Goal: Answer question/provide support

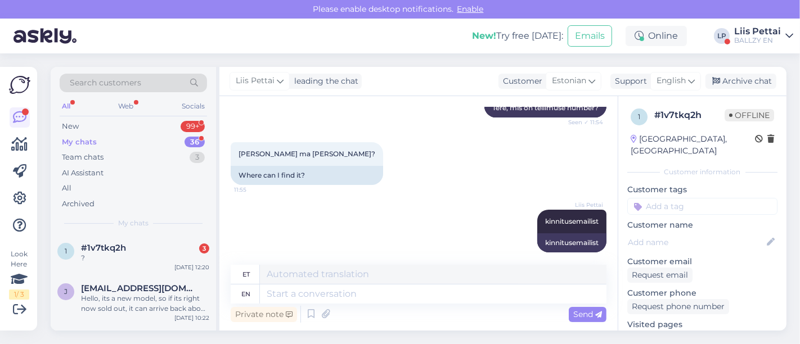
scroll to position [278, 0]
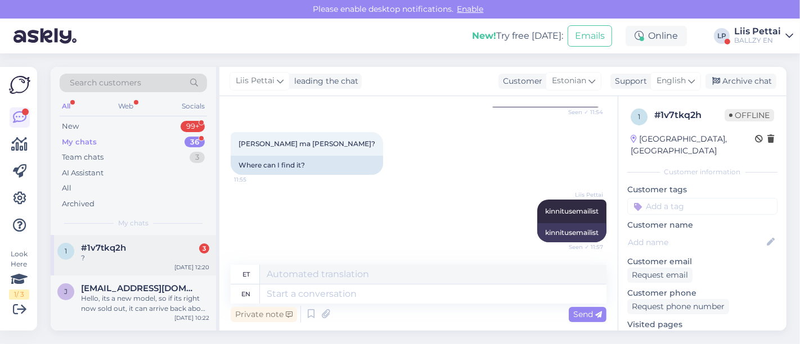
click at [141, 264] on div "1 #1v7tkq2h 3 ? Sep 15 12:20" at bounding box center [133, 255] width 165 height 41
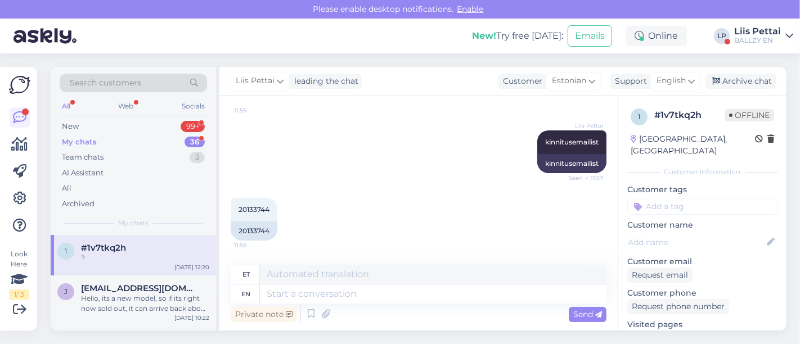
scroll to position [360, 0]
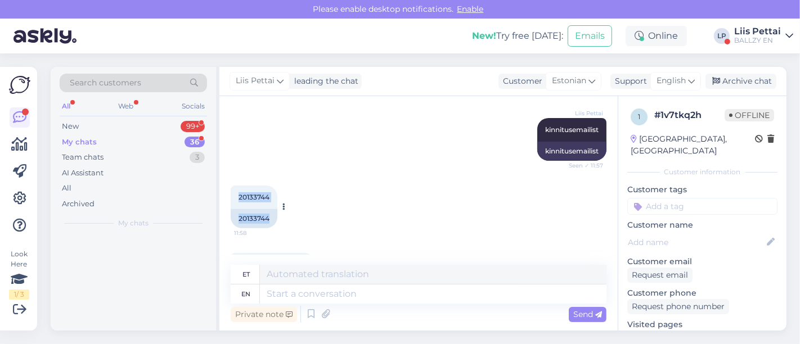
drag, startPoint x: 239, startPoint y: 198, endPoint x: 283, endPoint y: 195, distance: 43.9
click at [277, 195] on div "20133744 11:58 20133744" at bounding box center [254, 207] width 47 height 43
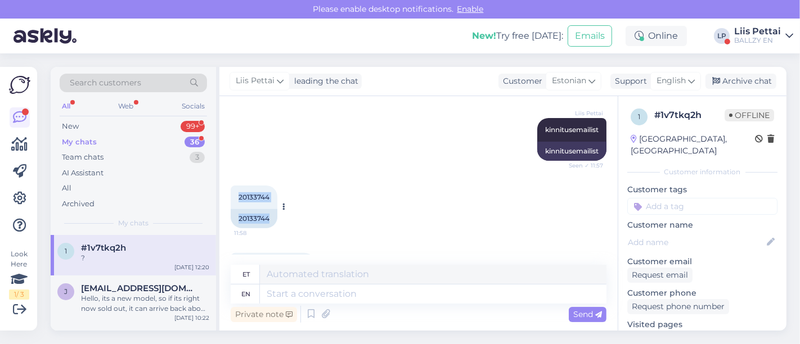
click at [266, 198] on span "20133744" at bounding box center [254, 197] width 31 height 8
drag, startPoint x: 239, startPoint y: 195, endPoint x: 275, endPoint y: 197, distance: 35.5
click at [275, 197] on div "20133744 11:58" at bounding box center [254, 198] width 47 height 24
copy span "20133744"
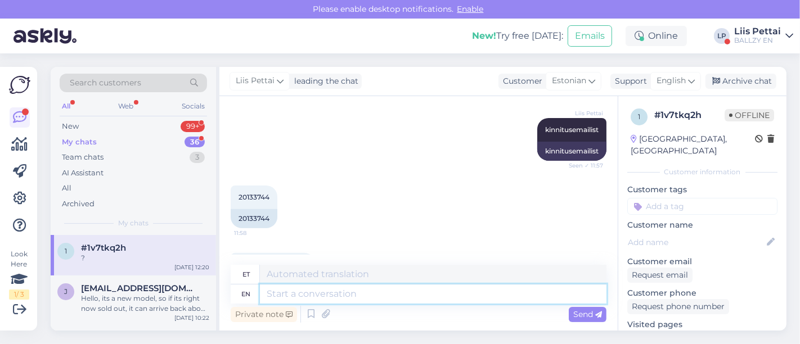
click at [360, 295] on textarea at bounding box center [433, 294] width 347 height 19
type textarea "kahjuks o"
type textarea "kahjuks"
type textarea "kahjuks on mei"
type textarea "kahjuks peal"
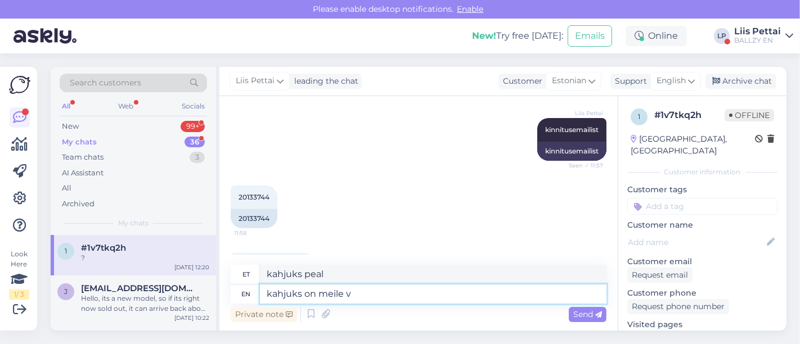
type textarea "kahjuks on meile ve"
type textarea "kahjuks meil"
type textarea "kahjuks on meile veebi sa"
type textarea "kahjuks meile veebis"
type textarea "kahjuks on meile veebi saadetud val"
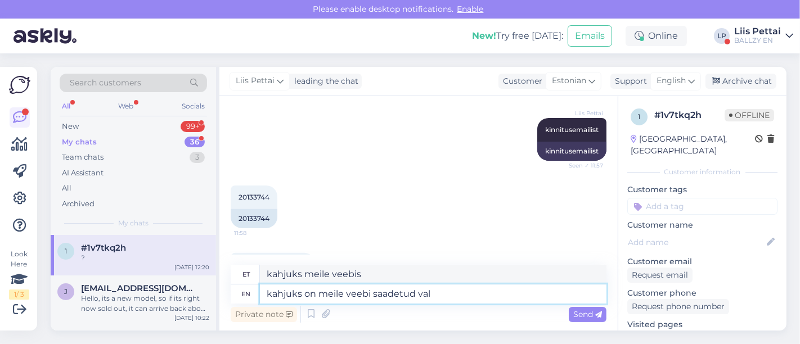
type textarea "kahjuks on meile veebi saadetud"
type textarea "kahjuks on meile veebi saadetud vale p"
type textarea "kahjuks on meile veebi saadetud vale"
type textarea "kahjuks on meile veebi saadetud vale pilt :"
type textarea "kahjuks on meile veebi saadetud vale pilt"
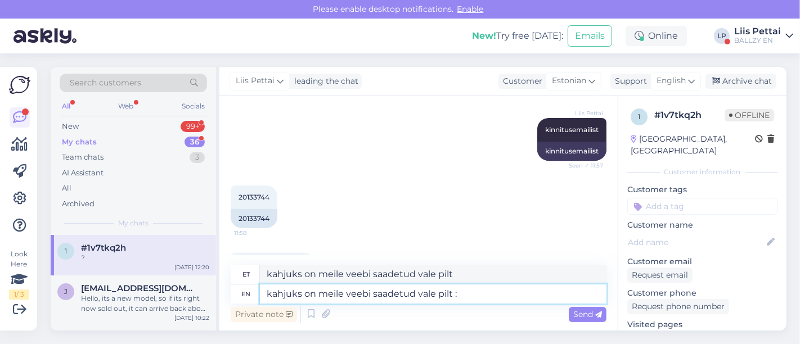
type textarea "kahjuks on meile veebi saadetud vale pilt :("
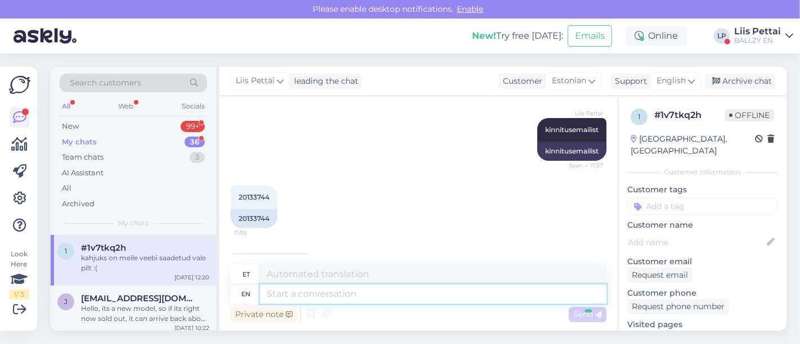
scroll to position [547, 0]
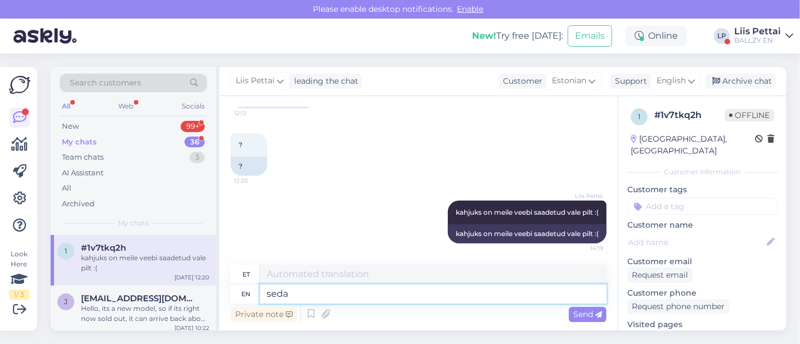
type textarea "seda s"
type textarea "seda"
type textarea "seda seljakirjaga p"
type textarea "seda seljakirjaga"
type textarea "seda seljakirjaga pluusi mei"
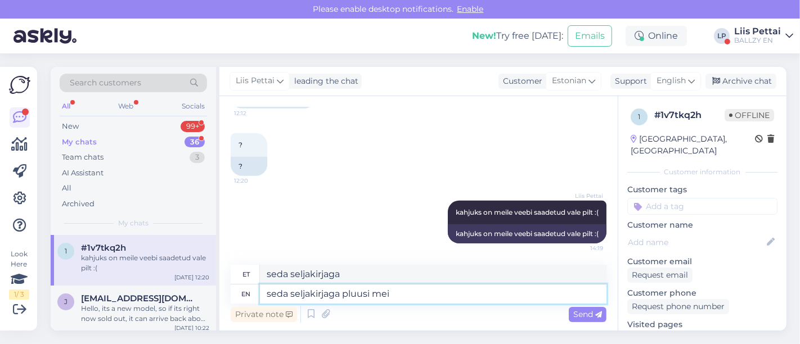
type textarea "seda seljakirjaga plussi"
type textarea "seda seljakirjaga pluusi meil t"
type textarea "seda seljakirjaga plussi meil"
type textarea "seda seljakirjaga pluusi meil tegelikult ei"
type textarea "seda seljakirjaga plussi meil tegelikult"
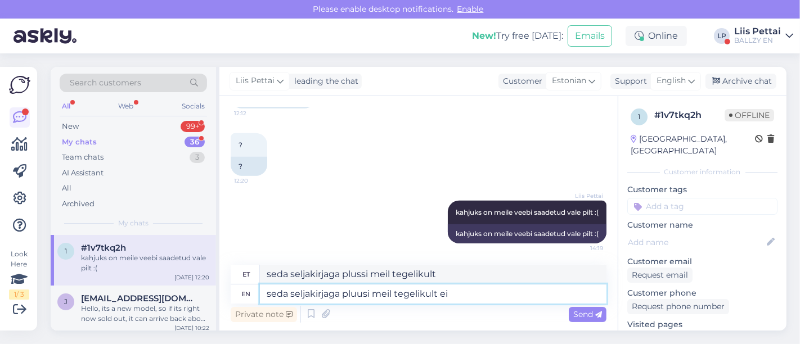
type textarea "seda seljakirjaga pluusi meil tegelikult ei o"
type textarea "seda seljakirjaga plussi meil tegelikult ei"
type textarea "seda seljakirjaga pluusi meil tegelikult ei ole ja"
type textarea "seda seljakirjaga pluusi meil tegelikult ei ole"
type textarea "seda seljakirjaga pluusi meil tegelikult ei ole ja log"
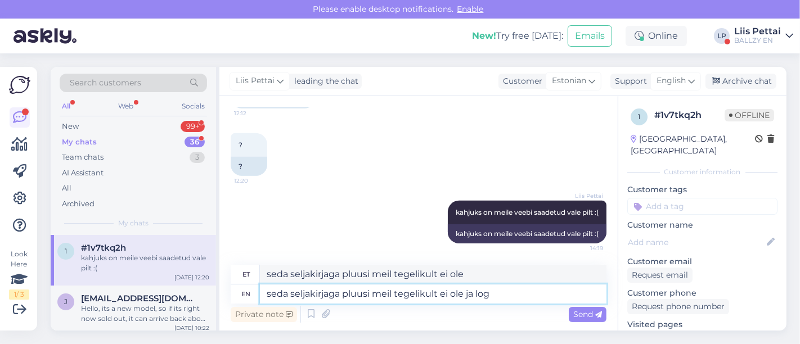
type textarea "seda seljakirjaga pluusi meil tegelikult ei ole ja"
type textarea "seda seljakirjaga pluusi meil tegelikult ei ole ja logo o"
type textarea "seda seljakirjaga pluusi meil tegelikult ei ole ja logo"
type textarea "seda seljakirjaga pluusi meil tegelikult ei ole ja logo ongi ai"
type textarea "seda seljakirjaga pluusi meil tegelikult ei ole ja logo ongi"
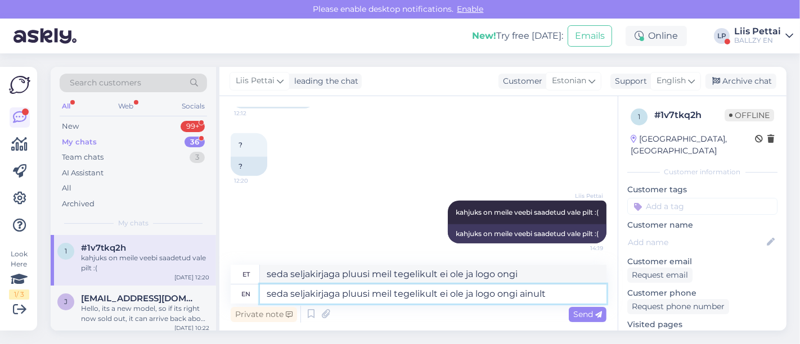
type textarea "seda seljakirjaga pluusi meil tegelikult ei ole ja logo ongi ainult e"
type textarea "seda seljakirjaga pluusi meil tegelikult ei ole ja logo ongi ainult"
type textarea "seda seljakirjaga pluusi meil tegelikult ei ole ja logo ongi ainult ees"
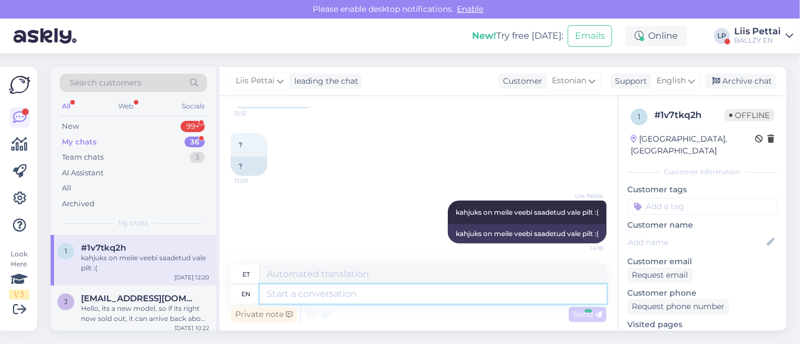
scroll to position [635, 0]
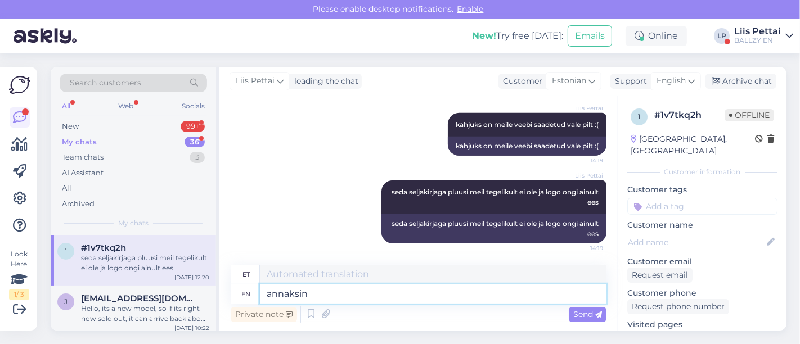
type textarea "annaksin t"
type textarea "annaksin"
type textarea "annaksin teile j"
type textarea "annaksin teile"
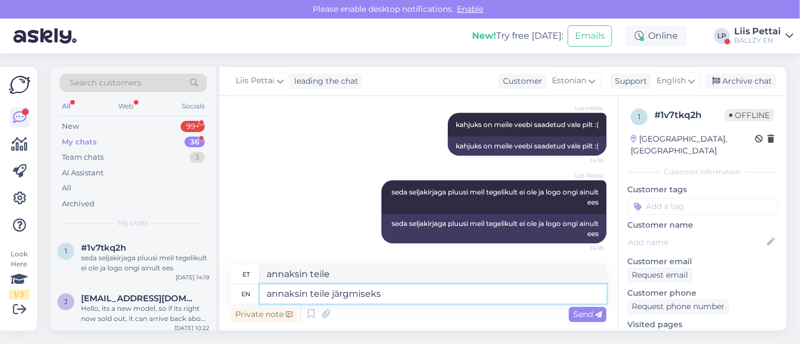
type textarea "annaksin teile järgmiseks"
type textarea "selle teile järgnevaks"
type textarea "annaksin teile järgmiseks ostuks soo"
type textarea "annaksin teile järgmiseks ostuks"
type textarea "annaksin teile järgmiseks ostuks sooduskoodi ku"
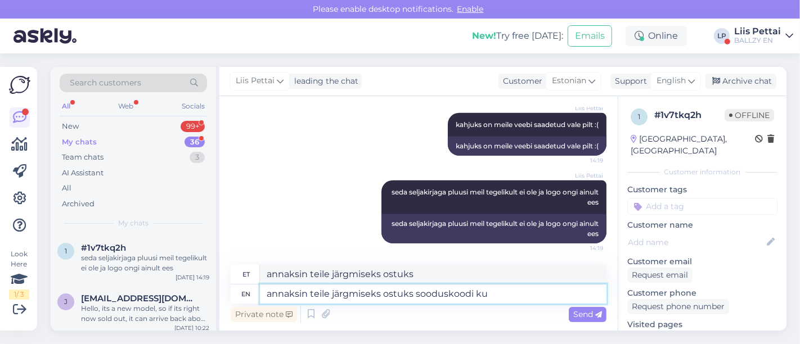
type textarea "annaksin teile järgmiseks ostuks sooduskoodi"
type textarea "annaksin teile järgmiseks ostuks sooduskoodi kui o"
type textarea "annaksin teile järgmiseks ostuks sooduskoodi kui"
type textarea "annaksin teile järgmiseks ostuks sooduskoodi kui on so"
type textarea "annaksin teile järgmiseks ostuks sooduskoodi kui on"
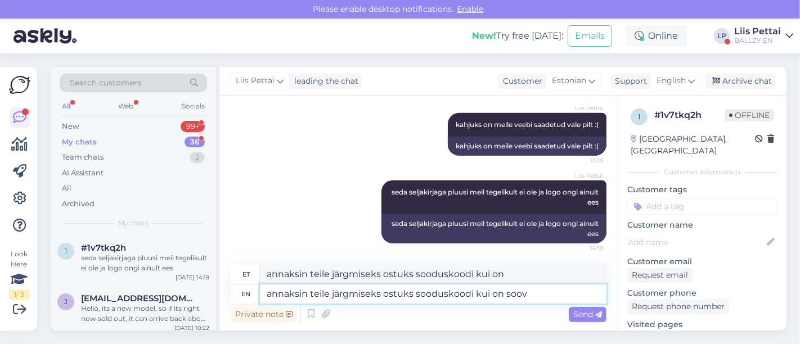
type textarea "annaksin teile järgmiseks ostuks sooduskoodi kui on soov u"
type textarea "annaksin teile järgmiseks ostuks sooduskoodi kui on soov"
type textarea "annaksin teile järgmiseks ostuks sooduskoodi kui on soov uus p"
type textarea "annaksin teile järgmiseks ostuks sooduskoodi kui on soov uus"
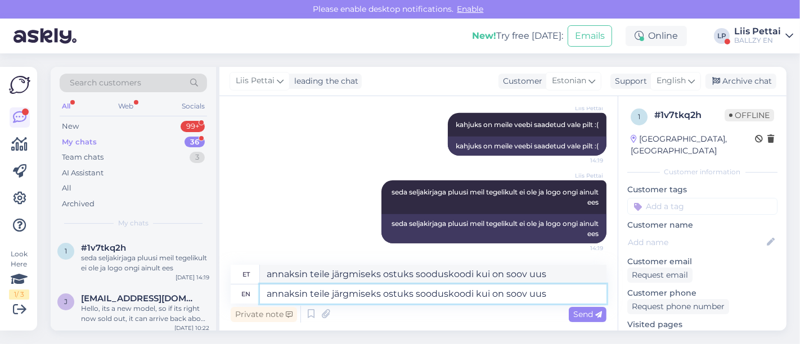
type textarea "annaksin teile järgmiseks ostuks sooduskoodi kui on soov uus p"
type textarea "annaksin teile järgmiseks ostuks sooduskoodi kui on soov"
type textarea "annaksin teile järgmiseks ostuks sooduskoodi kui on soov hoopis m"
type textarea "annaksin teile järgmiseks ostuks sooduskoodi kui on soov hoopis"
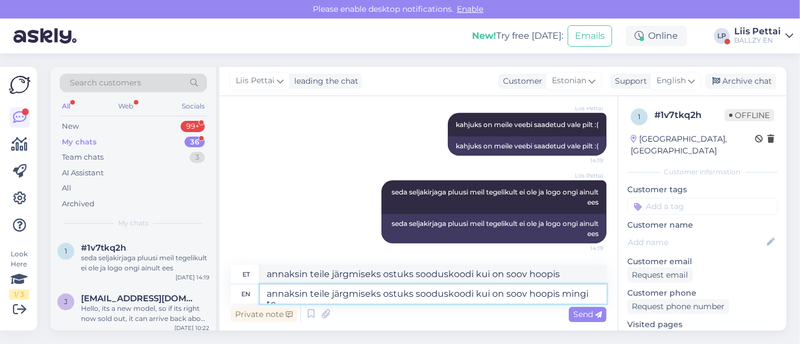
type textarea "annaksin teile järgmiseks ostuks sooduskoodi kui on soov hoopis mingi tei"
type textarea "annaksin teile järgmiseks ostuks sooduskoodi kui on soov hoopis mingi"
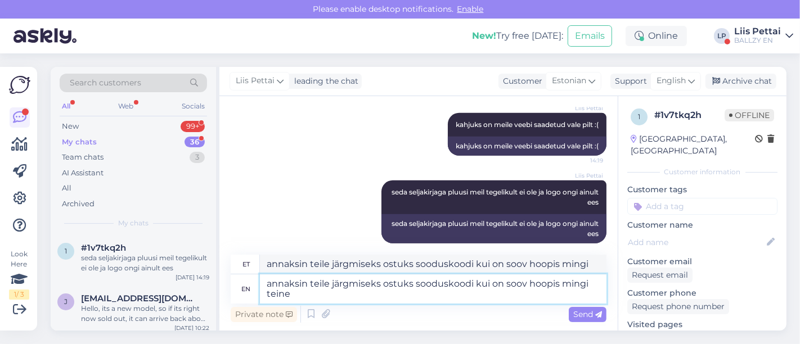
type textarea "annaksin teile järgmiseks ostuks sooduskoodi kui on soov hoopis mingi teine p"
type textarea "annaksin teile järgmiseks ostuks sooduskoodi kui on soov hoopis mingi teine"
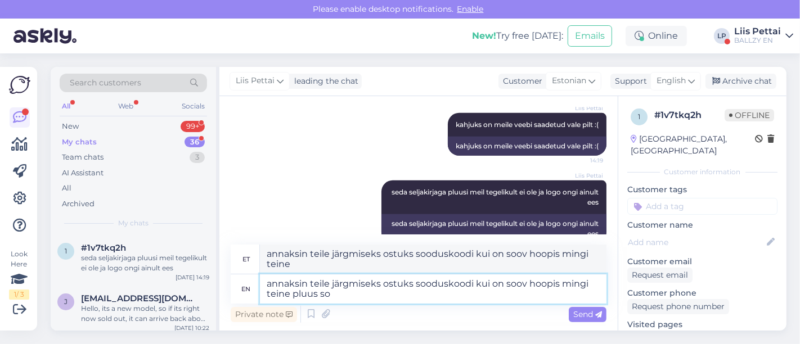
type textarea "annaksin teile järgmiseks ostuks sooduskoodi kui on soov hoopis mingi teine plu…"
type textarea "annaksin teile järgmiseks ostuks sooduskoodi kui on soov hoopis mingi teine ​​p…"
type textarea "annaksin teile järgmiseks ostuks sooduskoodi kui on soov hoopis mingi teine plu…"
type textarea "annaksin teile järgmiseks ostuks sooduskoodi kui on soov hoopis mingi teine ​​p…"
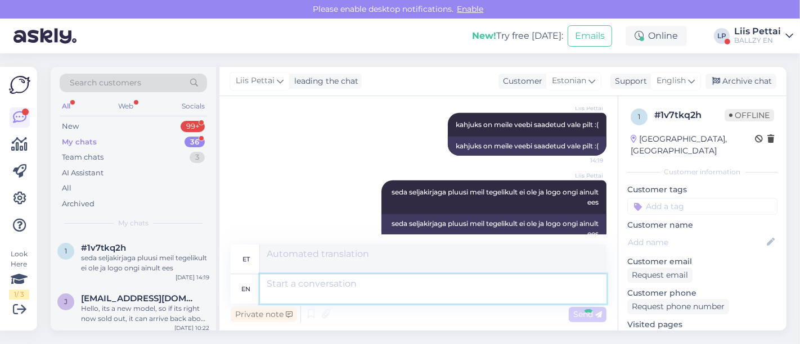
scroll to position [722, 0]
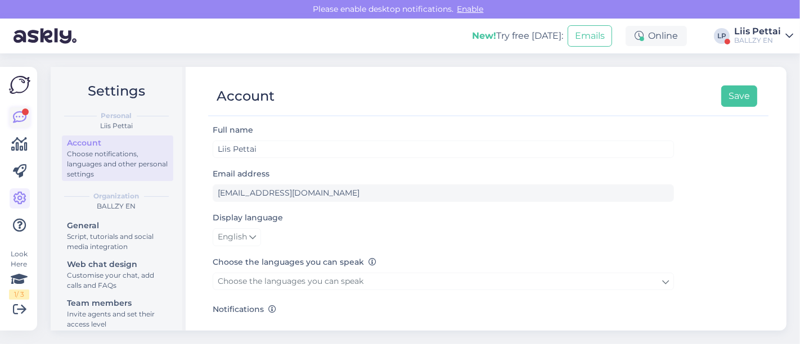
click at [17, 118] on icon at bounding box center [20, 118] width 14 height 14
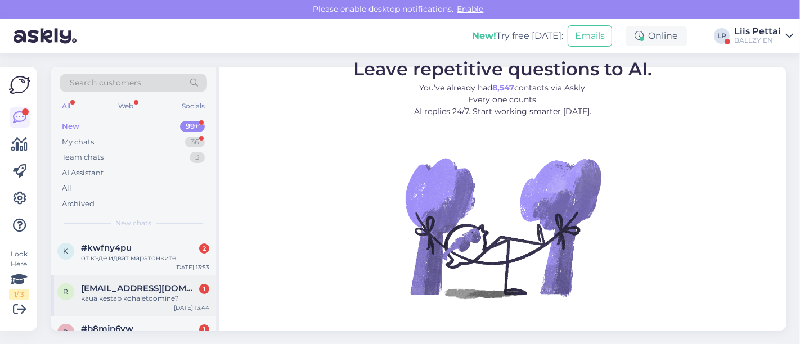
click at [117, 282] on div "r [PERSON_NAME][EMAIL_ADDRESS][DOMAIN_NAME] 1 kaua kestab kohaletoomine? [DATE]…" at bounding box center [133, 296] width 165 height 41
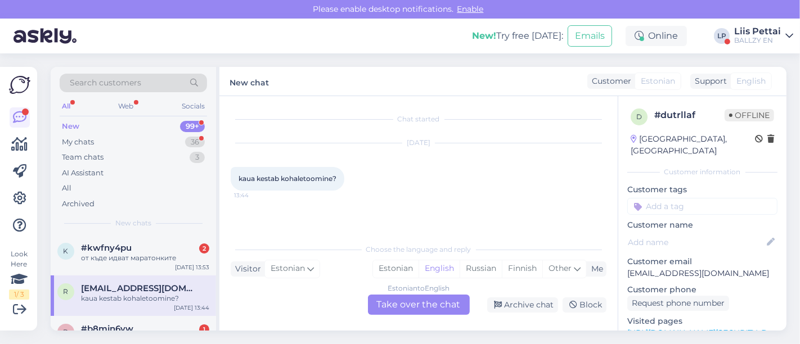
click at [429, 302] on div "Estonian to English Take over the chat" at bounding box center [419, 305] width 102 height 20
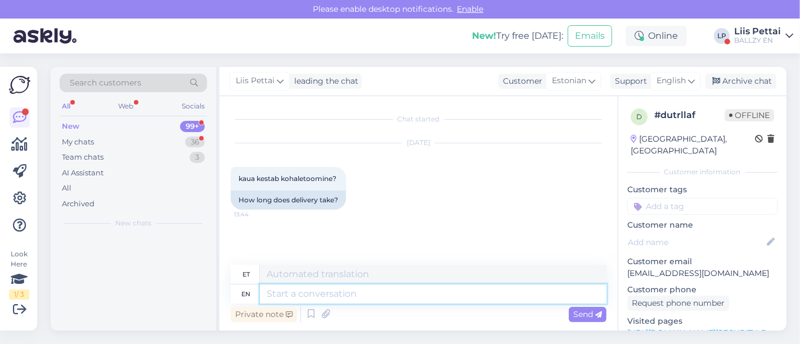
click at [384, 297] on textarea at bounding box center [433, 294] width 347 height 19
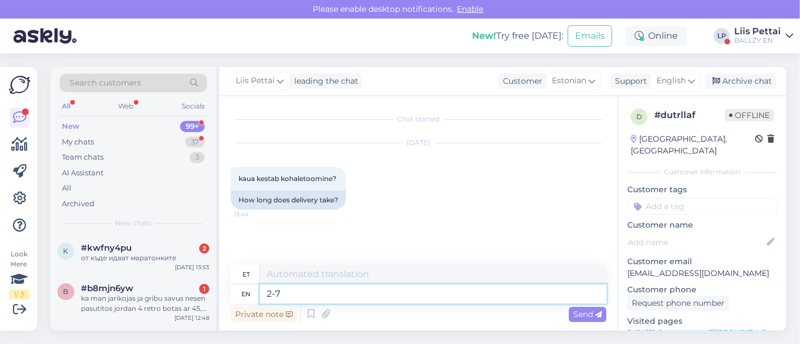
type textarea "2-7"
type textarea "2-7 tööpäeva"
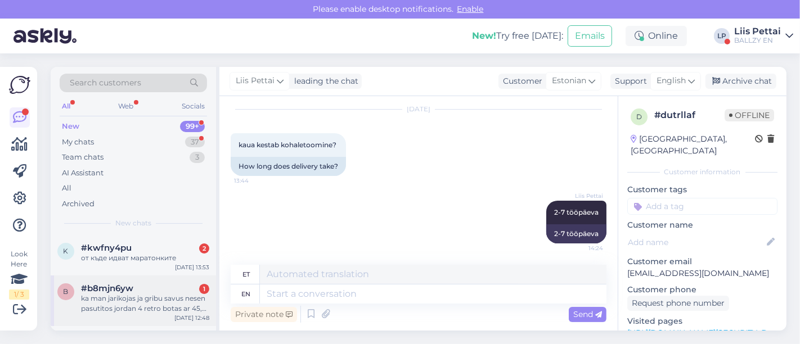
click at [183, 281] on div "b #b8mjn6yw 1 ka man jarikojas ja gribu savus nesen pasutitos jordan 4 retro bo…" at bounding box center [133, 301] width 165 height 51
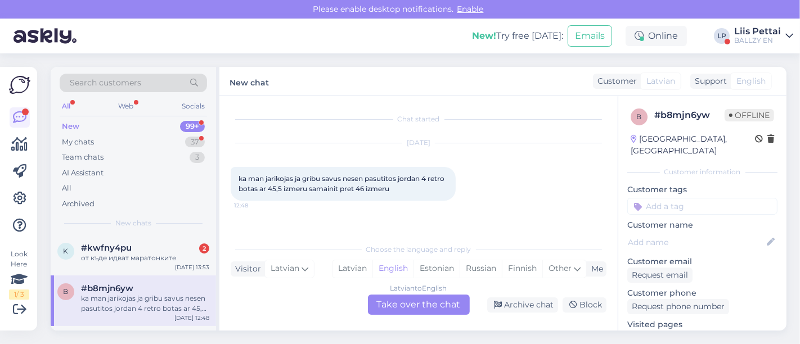
click at [439, 304] on div "Latvian to English Take over the chat" at bounding box center [419, 305] width 102 height 20
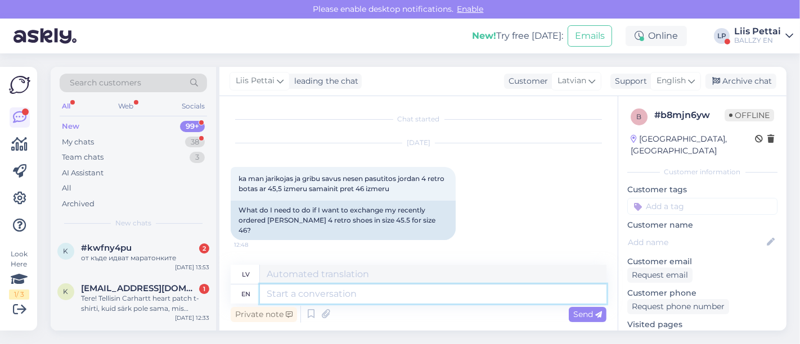
click at [391, 298] on textarea at bounding box center [433, 294] width 347 height 19
click at [155, 248] on div "#kwfny4pu 2" at bounding box center [145, 248] width 128 height 10
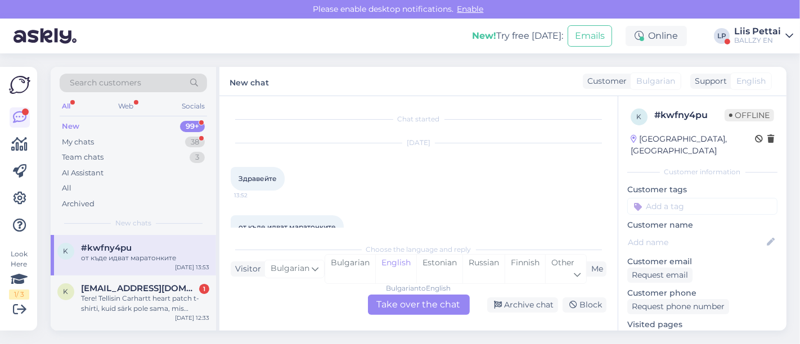
scroll to position [23, 0]
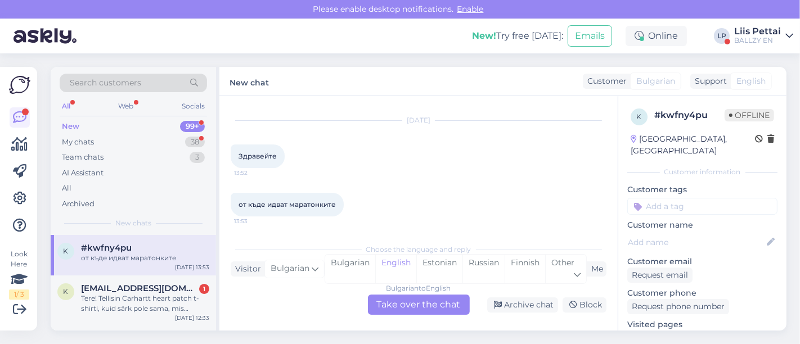
click at [403, 307] on div "Bulgarian to English Take over the chat" at bounding box center [419, 305] width 102 height 20
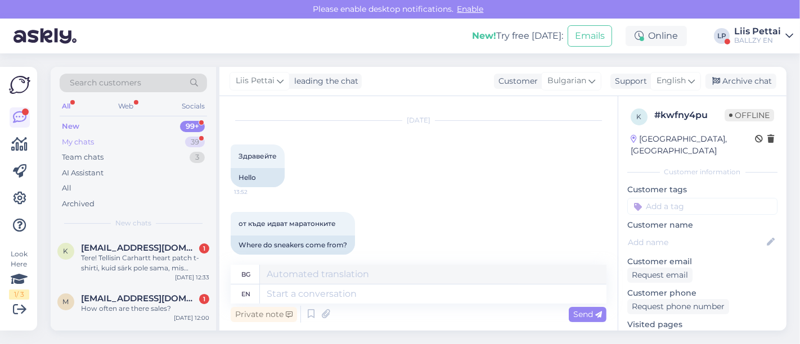
click at [130, 140] on div "My chats 39" at bounding box center [133, 142] width 147 height 16
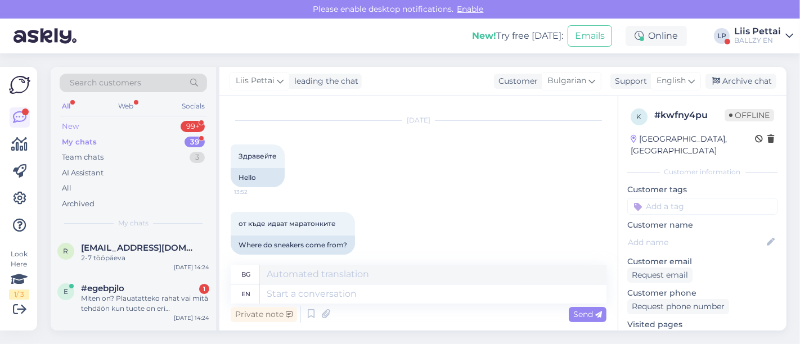
click at [139, 123] on div "New 99+" at bounding box center [133, 127] width 147 height 16
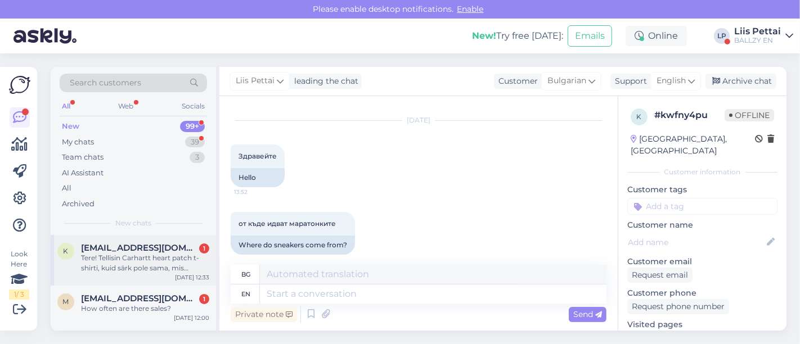
click at [112, 252] on span "[EMAIL_ADDRESS][DOMAIN_NAME]" at bounding box center [139, 248] width 117 height 10
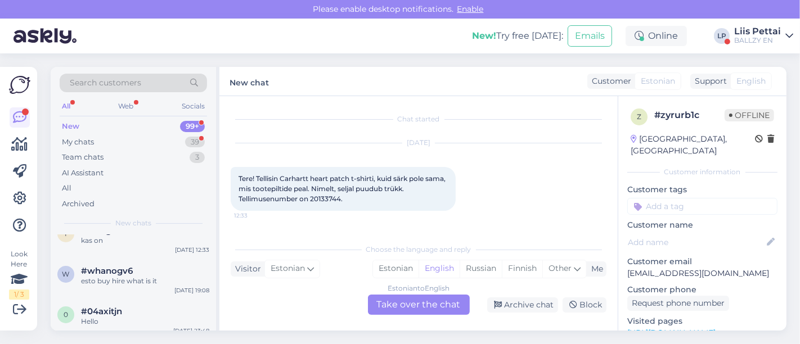
scroll to position [150, 0]
click at [758, 41] on div "BALLZY EN" at bounding box center [757, 40] width 47 height 9
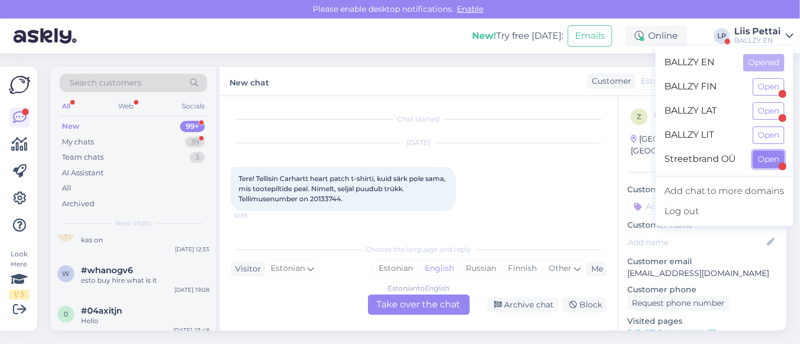
click at [761, 159] on button "Open" at bounding box center [769, 159] width 32 height 17
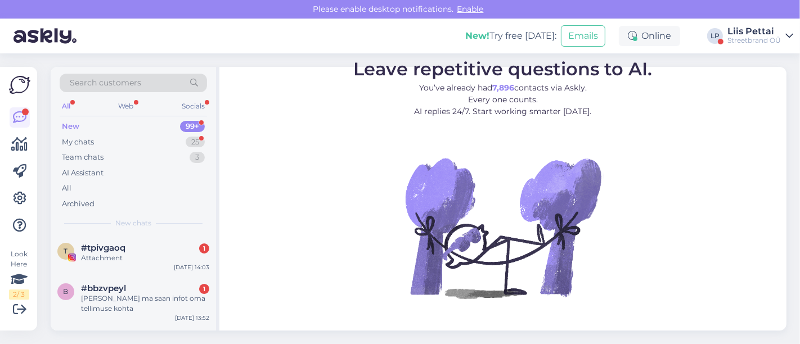
click at [136, 254] on div "Attachment" at bounding box center [145, 258] width 128 height 10
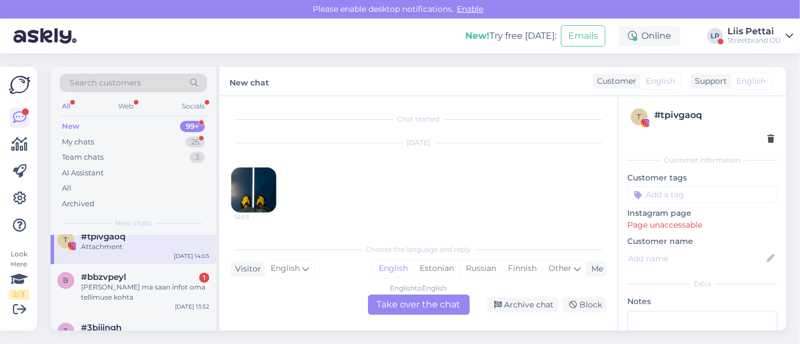
scroll to position [0, 0]
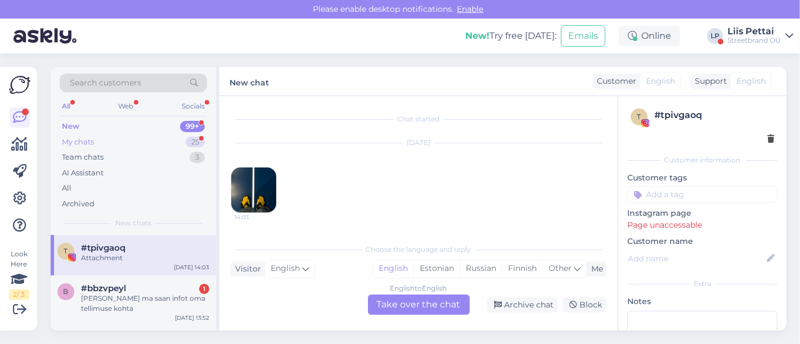
click at [101, 140] on div "My chats 25" at bounding box center [133, 142] width 147 height 16
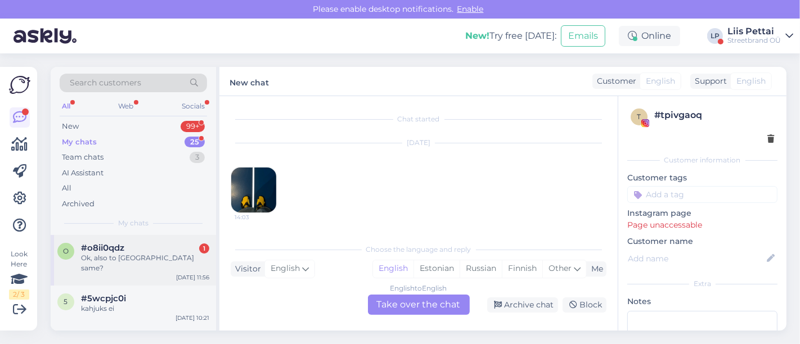
click at [104, 268] on div "o #o8ii0qdz 1 Ok, also to [GEOGRAPHIC_DATA] same? [DATE] 11:56" at bounding box center [133, 260] width 165 height 51
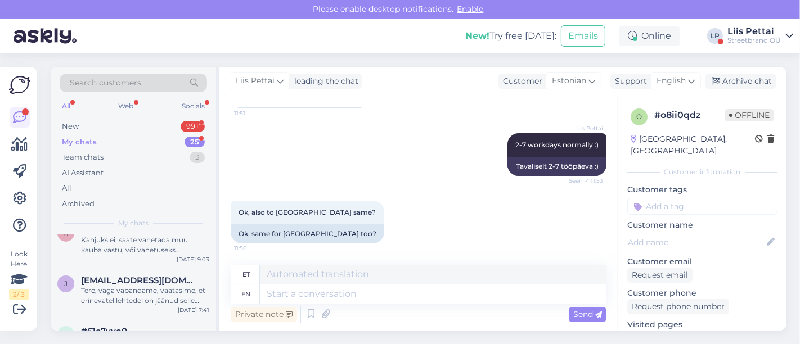
scroll to position [175, 0]
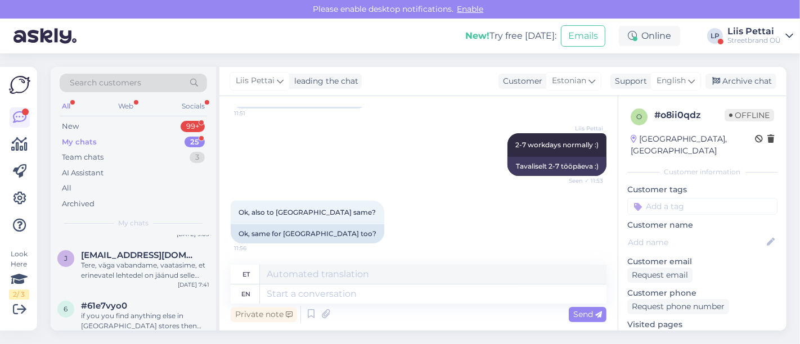
click at [104, 268] on div "Tere, väga vabandame, vaatasime, et erinevatel lehtedel on jäänud selle pusa al…" at bounding box center [145, 271] width 128 height 20
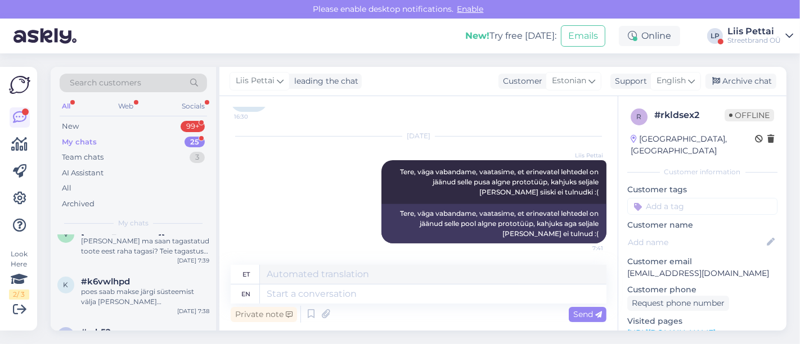
scroll to position [350, 0]
click at [119, 118] on div "Search customers All Web Socials New 99+ My chats 25 Team chats 3 AI Assistant …" at bounding box center [133, 151] width 165 height 168
click at [113, 129] on div "New 99+" at bounding box center [133, 127] width 147 height 16
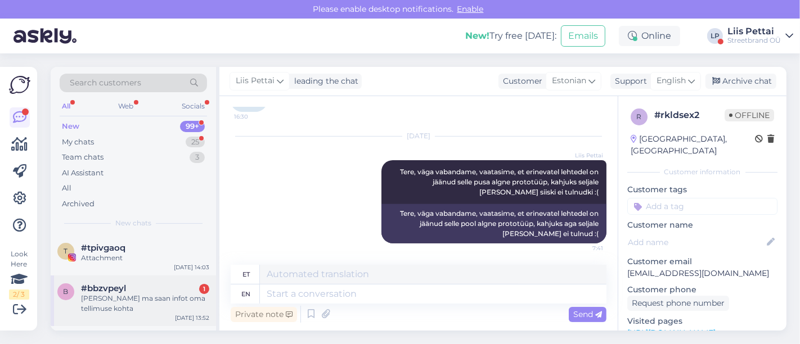
click at [140, 277] on div "b #bbzvpeyl 1 [PERSON_NAME] ma saan infot oma tellimuse kohta [DATE] 13:52" at bounding box center [133, 301] width 165 height 51
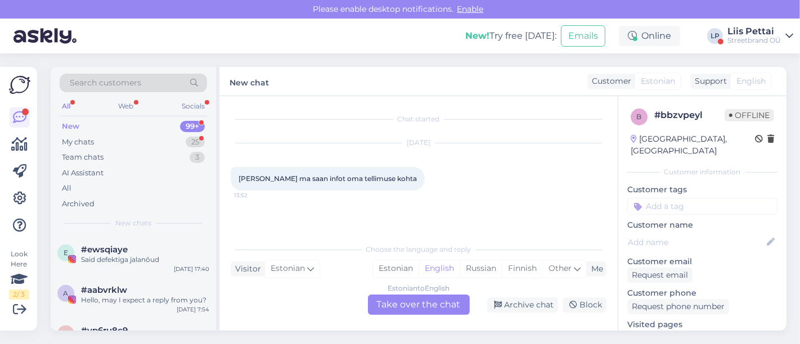
scroll to position [550, 0]
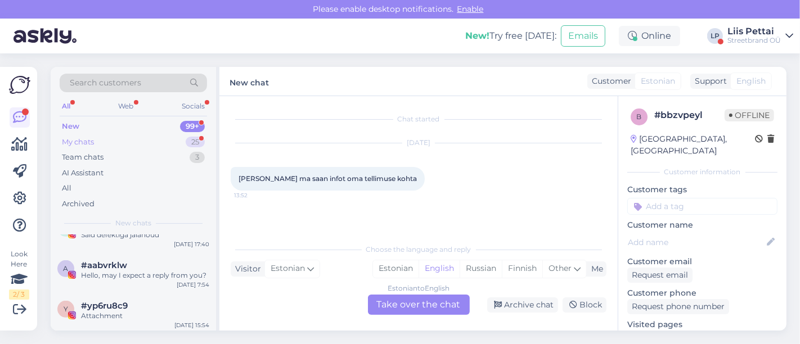
click at [120, 139] on div "My chats 25" at bounding box center [133, 142] width 147 height 16
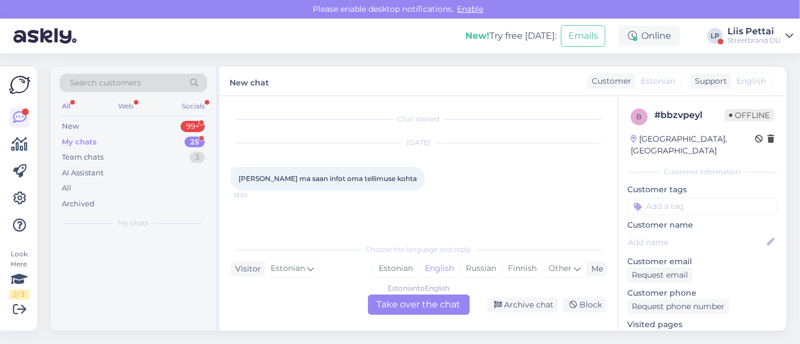
scroll to position [0, 0]
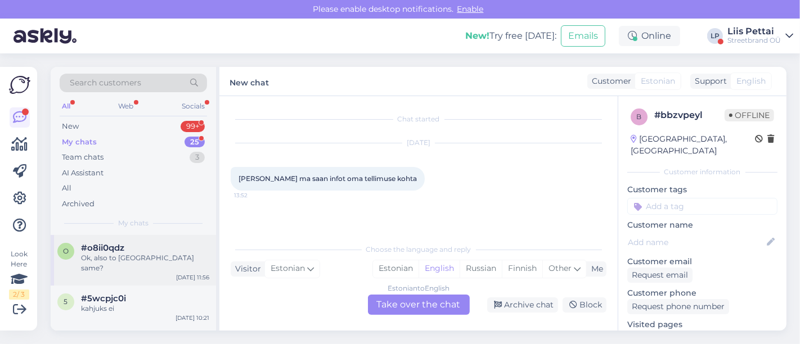
click at [111, 253] on div "Ok, also to [GEOGRAPHIC_DATA] same?" at bounding box center [145, 263] width 128 height 20
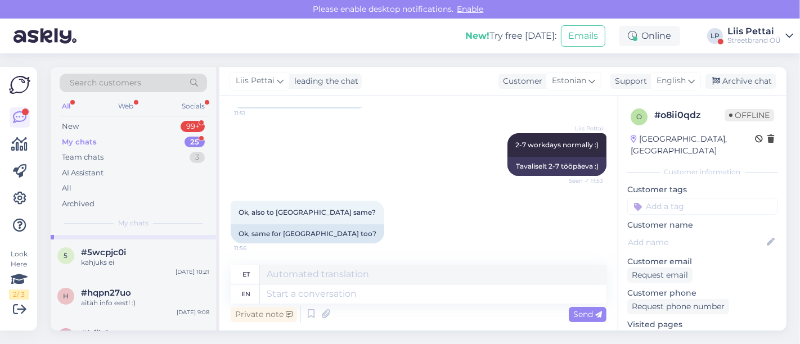
scroll to position [50, 0]
click at [111, 254] on div "kahjuks ei" at bounding box center [145, 259] width 128 height 10
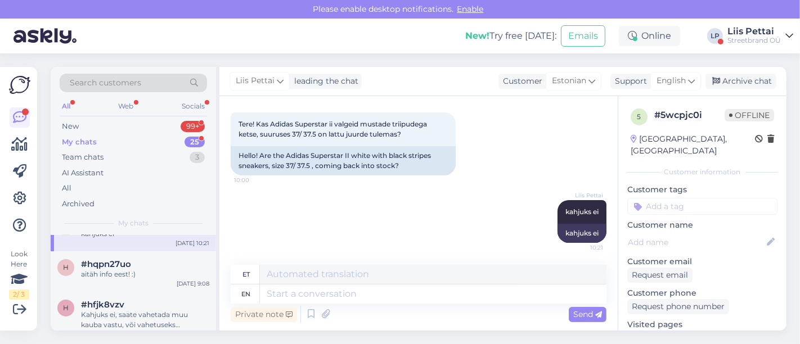
scroll to position [100, 0]
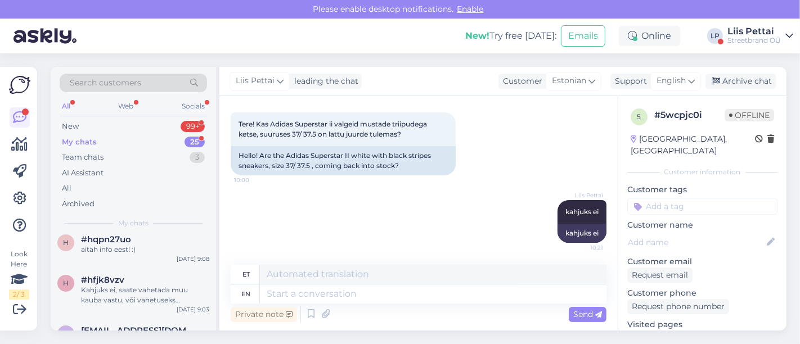
click at [111, 252] on div "h #hqpn27uo aitäh info eest! :) [DATE] 9:08" at bounding box center [133, 247] width 165 height 41
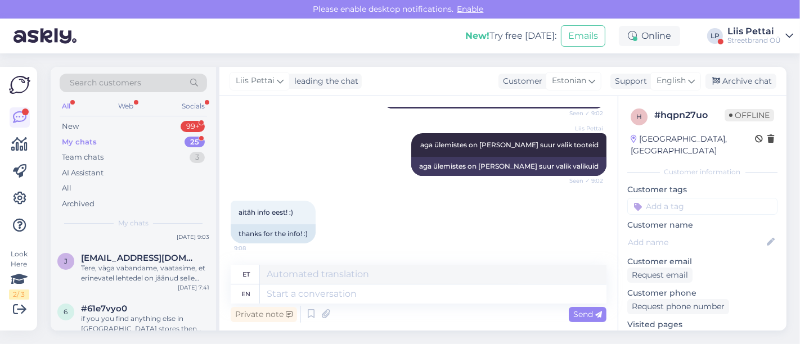
scroll to position [175, 0]
click at [111, 261] on div "Tere, väga vabandame, vaatasime, et erinevatel lehtedel on jäänud selle pusa al…" at bounding box center [145, 271] width 128 height 20
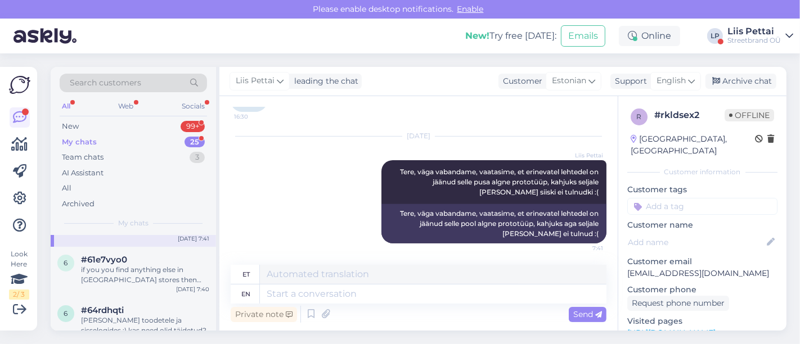
scroll to position [225, 0]
click at [111, 261] on div "if you you find anything else in [GEOGRAPHIC_DATA] stores then yes, you can cha…" at bounding box center [145, 271] width 128 height 20
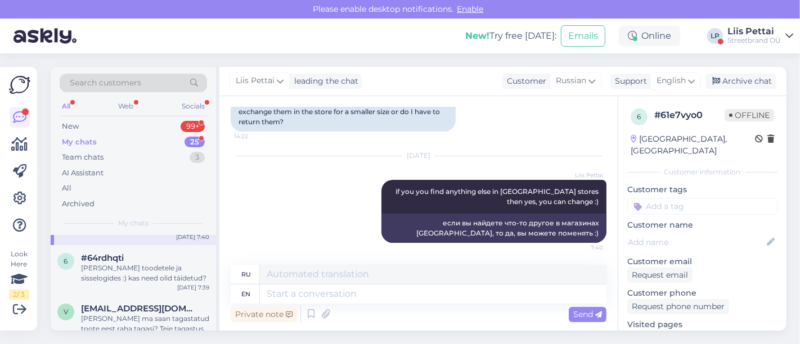
scroll to position [275, 0]
click at [111, 262] on div "[PERSON_NAME] toodetele ja sisselogides :) kas need olid täidetud?" at bounding box center [145, 272] width 128 height 20
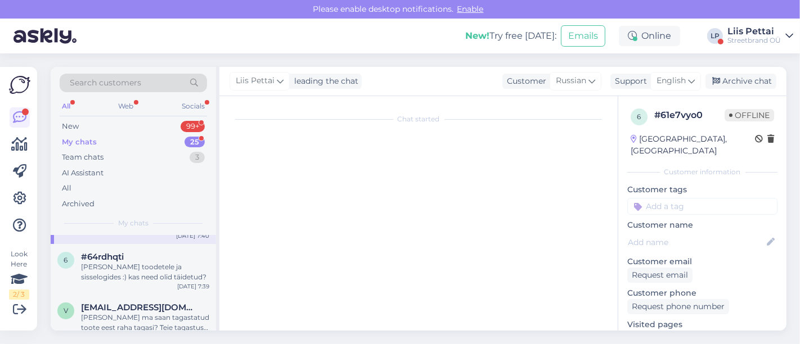
scroll to position [0, 0]
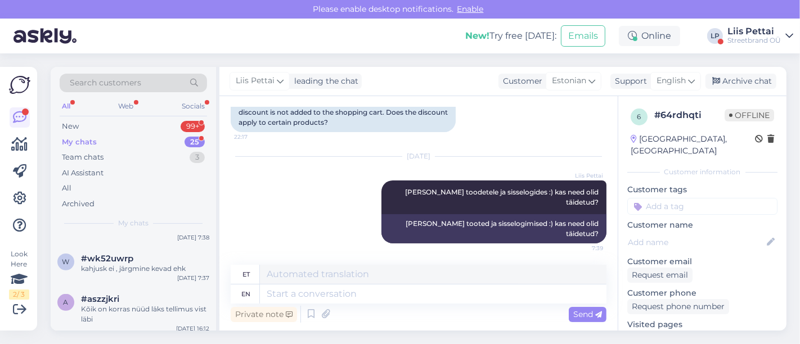
click at [111, 264] on div "kahjusk ei , järgmine kevad ehk" at bounding box center [145, 269] width 128 height 10
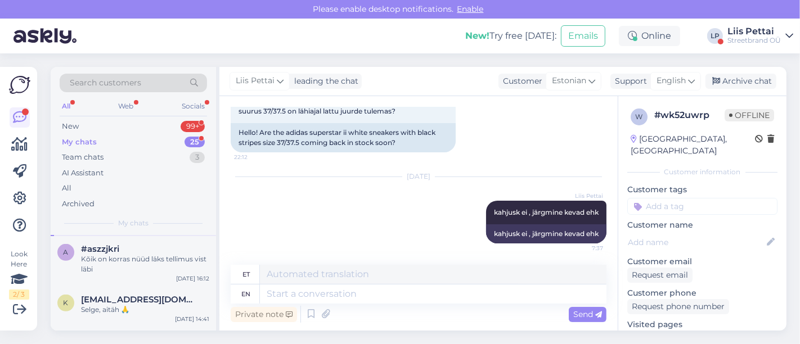
click at [111, 254] on div "Kõik on korras nüüd läks tellimus vist läbi" at bounding box center [145, 264] width 128 height 20
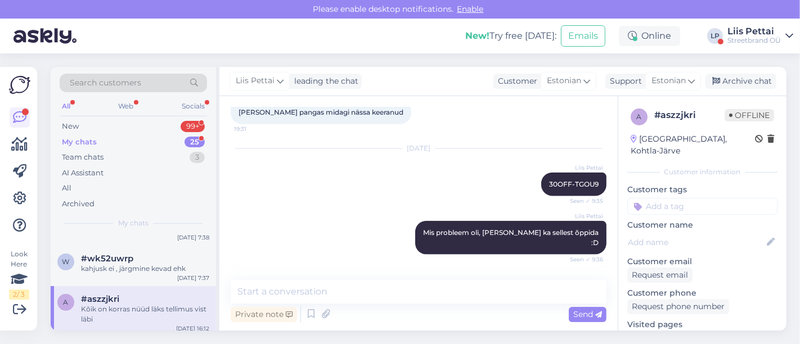
click at [764, 35] on div "Liis Pettai" at bounding box center [754, 31] width 53 height 9
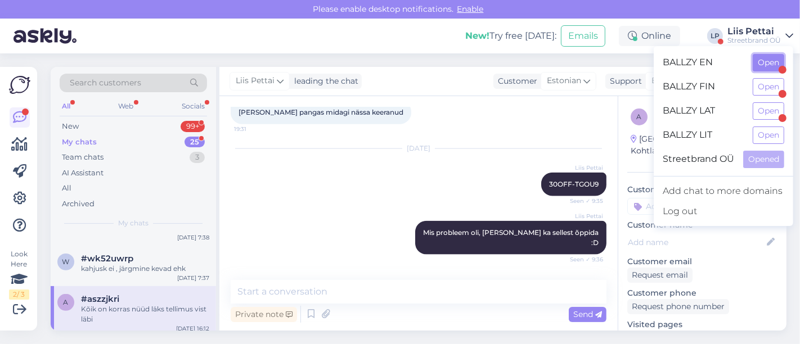
click at [766, 61] on button "Open" at bounding box center [769, 62] width 32 height 17
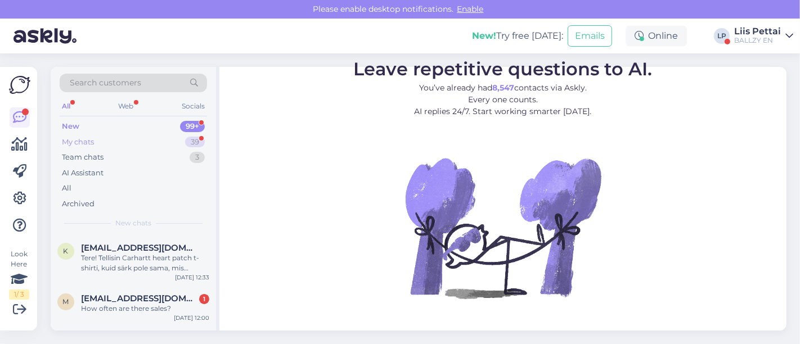
click at [113, 134] on div "My chats 39" at bounding box center [133, 142] width 147 height 16
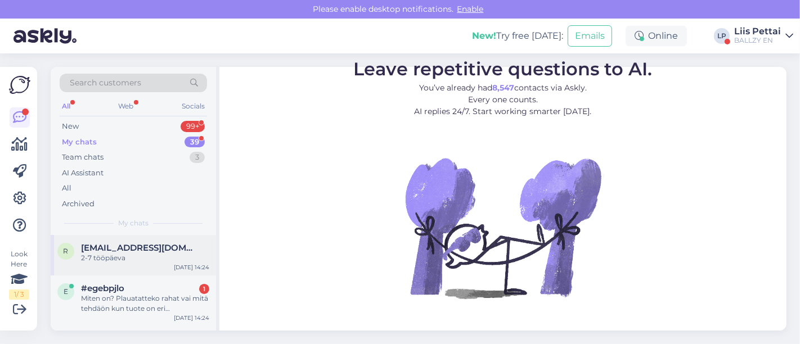
click at [108, 261] on div "2-7 tööpäeva" at bounding box center [145, 258] width 128 height 10
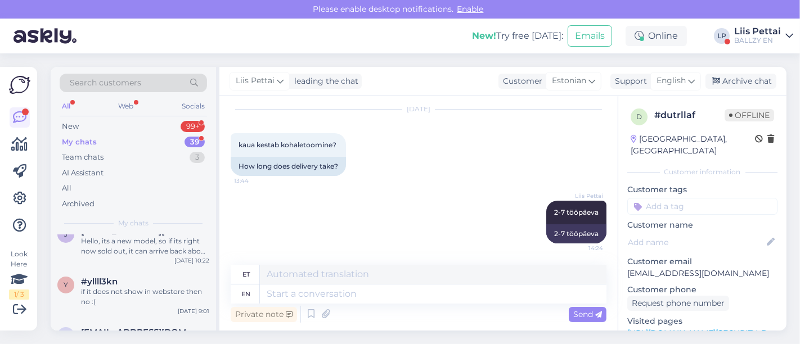
scroll to position [275, 0]
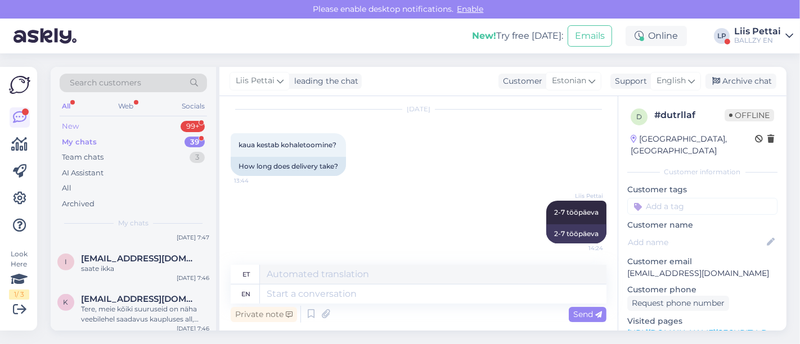
click at [109, 119] on div "Search customers All Web Socials New 99+ My chats 39 Team chats 3 AI Assistant …" at bounding box center [133, 151] width 165 height 168
click at [107, 124] on div "New 99+" at bounding box center [133, 127] width 147 height 16
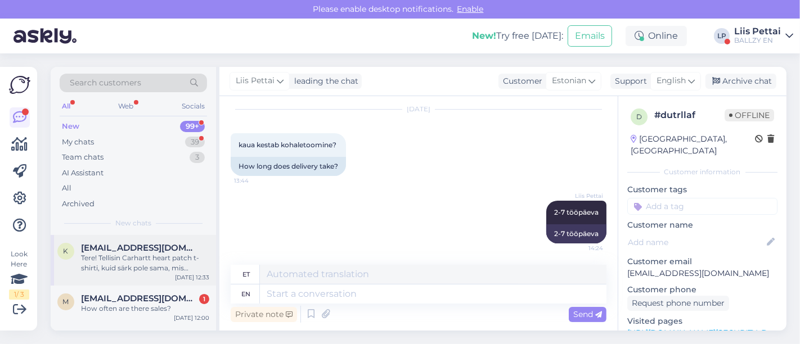
click at [109, 249] on span "[EMAIL_ADDRESS][DOMAIN_NAME]" at bounding box center [139, 248] width 117 height 10
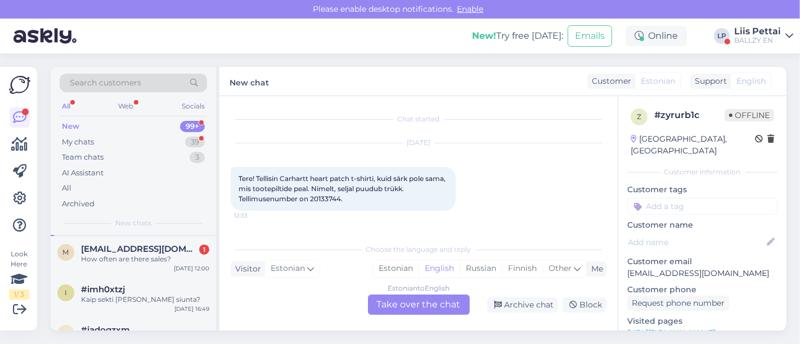
click at [109, 249] on span "[EMAIL_ADDRESS][DOMAIN_NAME]" at bounding box center [139, 249] width 117 height 10
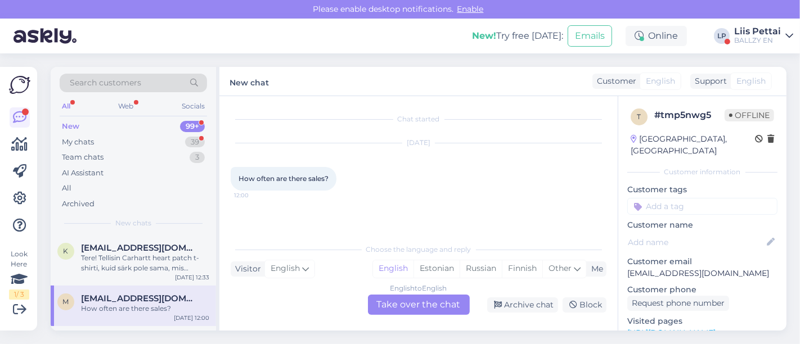
click at [165, 274] on div "k [EMAIL_ADDRESS][DOMAIN_NAME] Tere! Tellisin Carhartt heart patch t-shirti, ku…" at bounding box center [133, 260] width 165 height 51
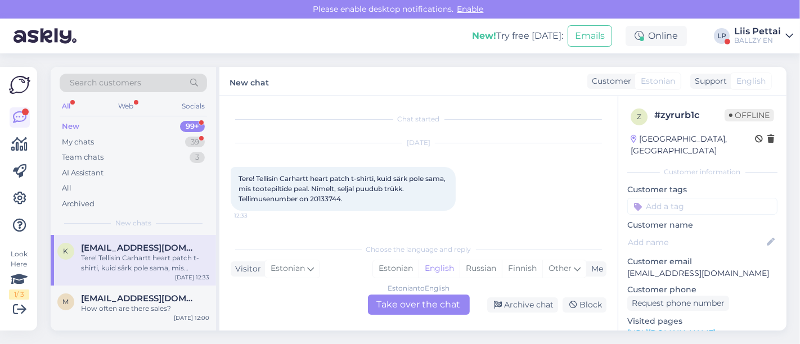
click at [165, 274] on div "k [EMAIL_ADDRESS][DOMAIN_NAME] Tere! Tellisin Carhartt heart patch t-shirti, ku…" at bounding box center [133, 260] width 165 height 51
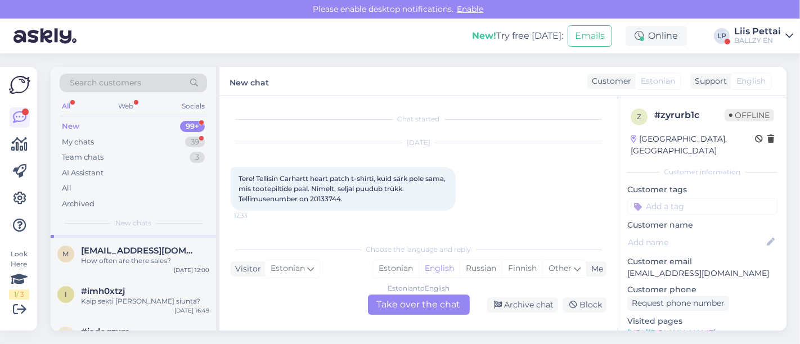
scroll to position [50, 0]
click at [165, 274] on div "m [EMAIL_ADDRESS][DOMAIN_NAME] How often are there sales? [DATE] 12:00" at bounding box center [133, 256] width 165 height 41
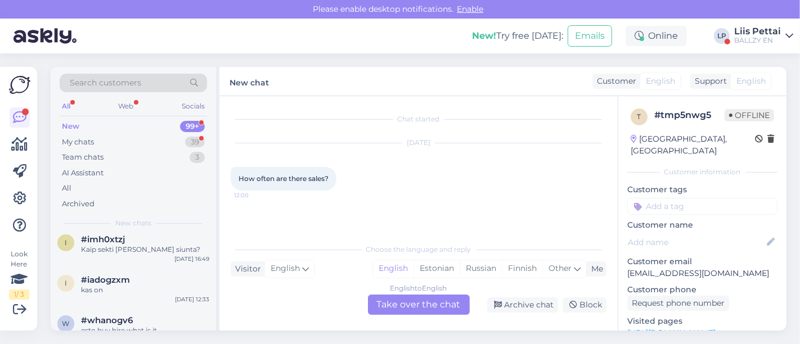
scroll to position [125, 0]
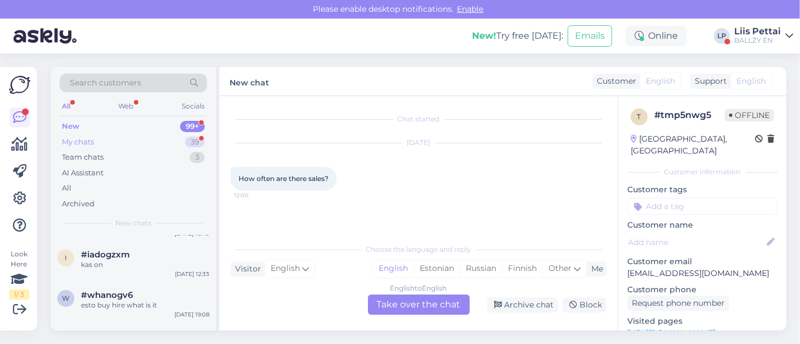
click at [109, 142] on div "My chats 39" at bounding box center [133, 142] width 147 height 16
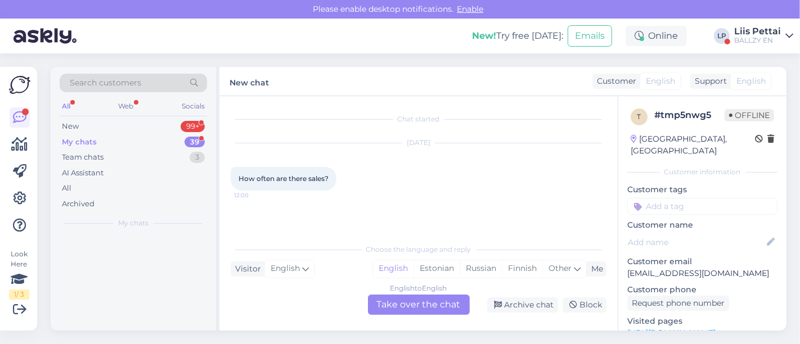
scroll to position [0, 0]
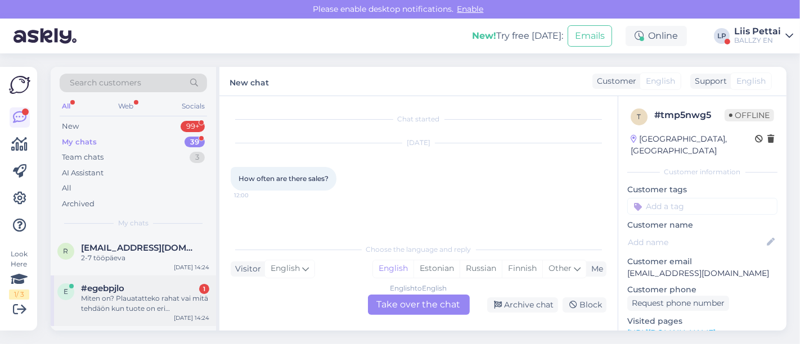
click at [125, 300] on div "Miten on? Plauatatteko rahat vai mitä tehdäön kun tuote on eri [PERSON_NAME] os…" at bounding box center [145, 304] width 128 height 20
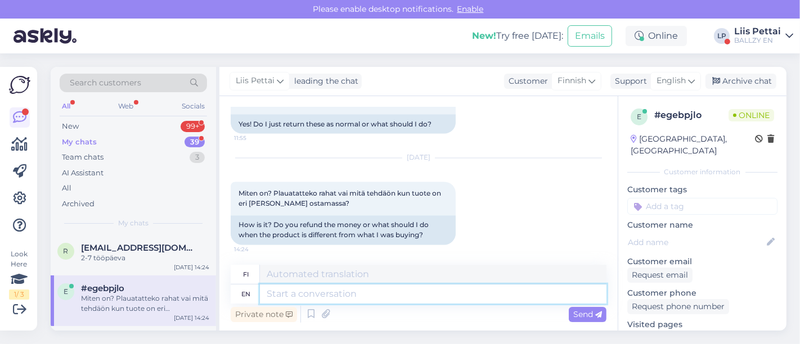
click at [320, 288] on textarea at bounding box center [433, 294] width 347 height 19
click at [165, 300] on div "Miten on? Plauatatteko rahat vai mitä tehdäön kun tuote on eri [PERSON_NAME] os…" at bounding box center [145, 304] width 128 height 20
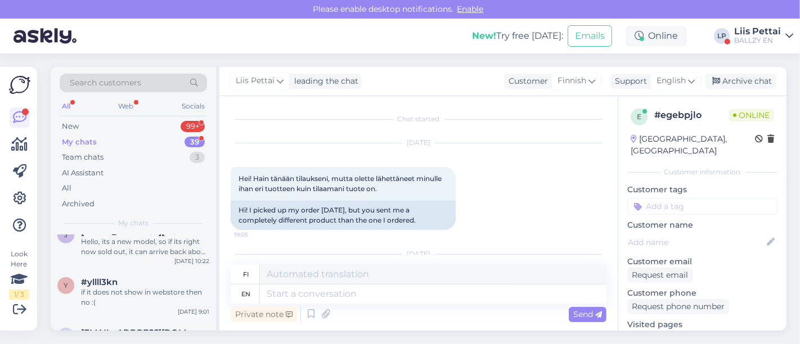
scroll to position [250, 0]
click at [165, 300] on div "if it does not show in webstore then no :(" at bounding box center [145, 297] width 128 height 20
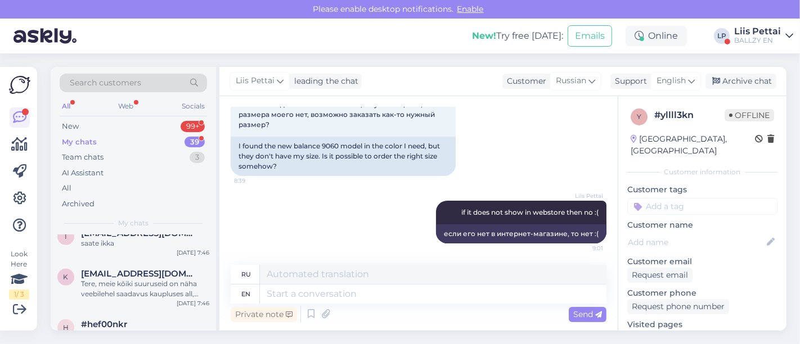
scroll to position [475, 0]
